Goal: Navigation & Orientation: Find specific page/section

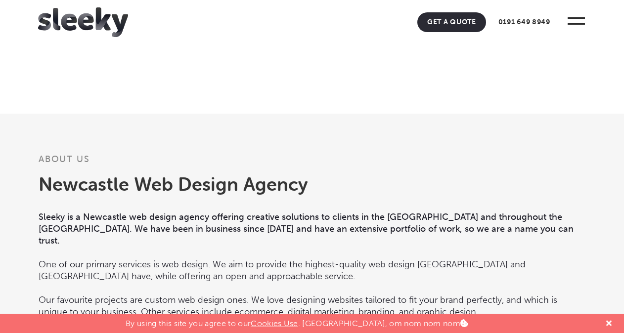
scroll to position [1038, 0]
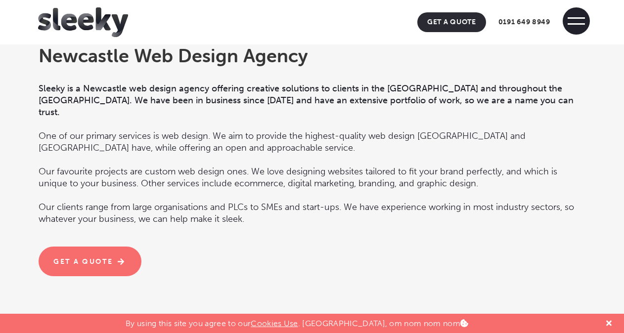
click at [570, 28] on span at bounding box center [576, 20] width 27 height 27
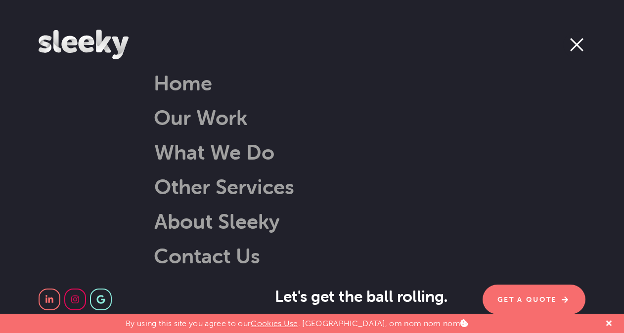
scroll to position [1137, 0]
click at [217, 123] on link "Our Work" at bounding box center [200, 117] width 93 height 25
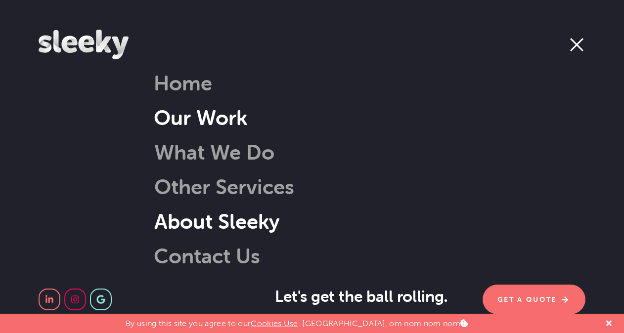
click at [217, 221] on link "About Sleeky" at bounding box center [204, 221] width 151 height 25
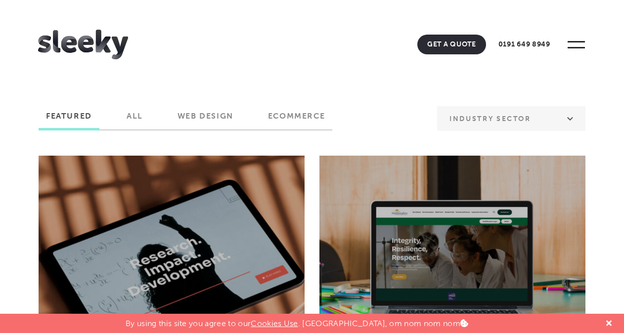
click at [566, 34] on ul "Our Work Web Design Ecommerce Branding Digital Marketing Get A Quote 0191 649 8…" at bounding box center [308, 42] width 541 height 25
click at [572, 36] on span at bounding box center [576, 44] width 27 height 27
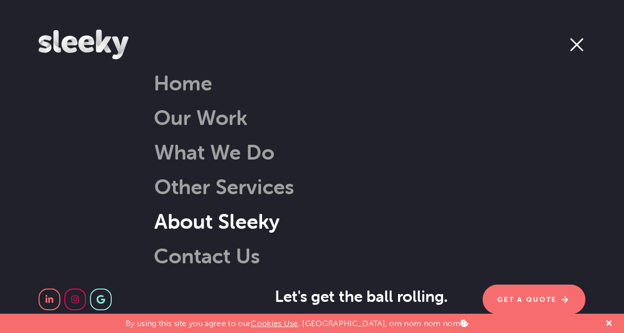
click at [208, 226] on link "About Sleeky" at bounding box center [204, 221] width 151 height 25
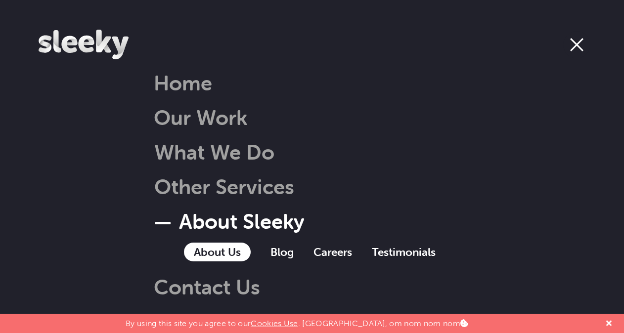
click at [237, 250] on link "About Us" at bounding box center [217, 252] width 67 height 19
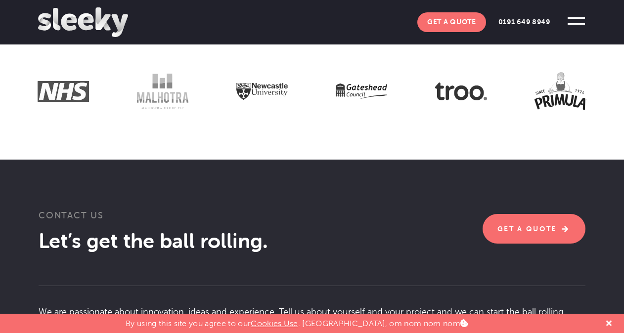
scroll to position [1532, 0]
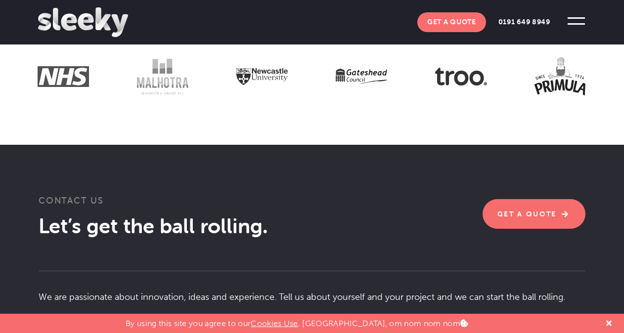
click at [576, 20] on span at bounding box center [576, 20] width 27 height 27
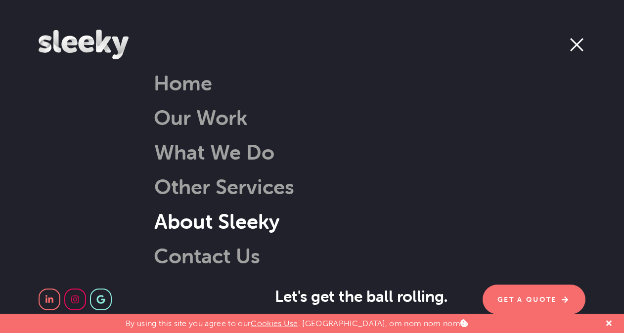
click at [241, 218] on link "About Sleeky" at bounding box center [204, 221] width 151 height 25
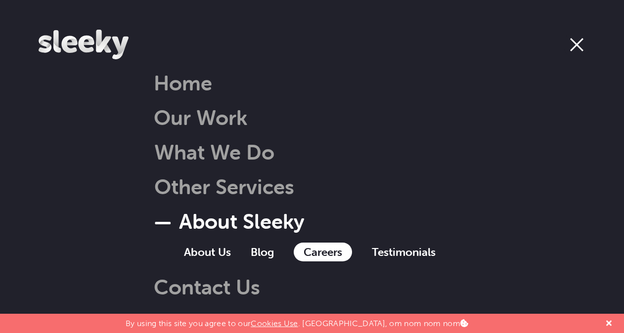
click at [310, 253] on link "Careers" at bounding box center [323, 252] width 58 height 19
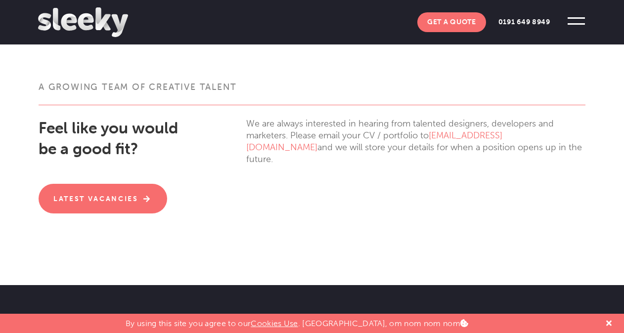
scroll to position [247, 0]
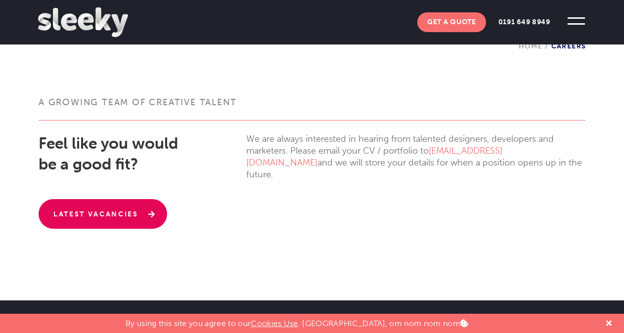
click at [160, 204] on link "Latest Vacancies" at bounding box center [103, 214] width 129 height 30
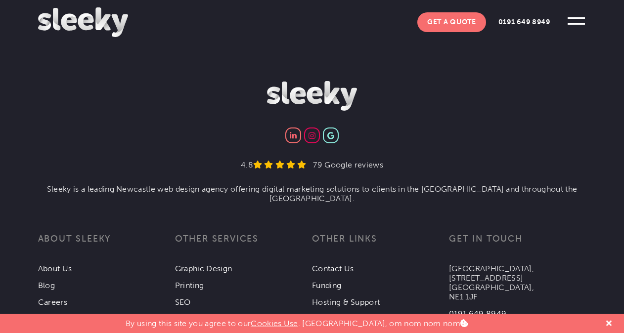
scroll to position [593, 0]
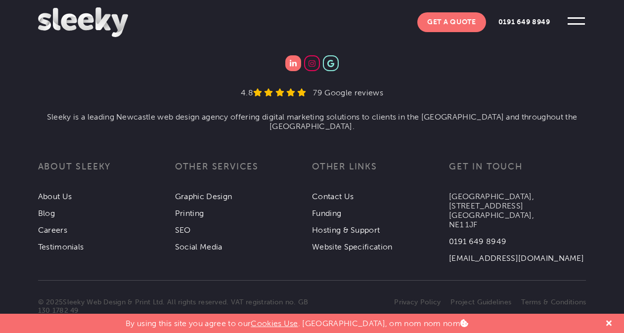
click at [290, 60] on img at bounding box center [293, 63] width 6 height 7
